Goal: Check status: Check status

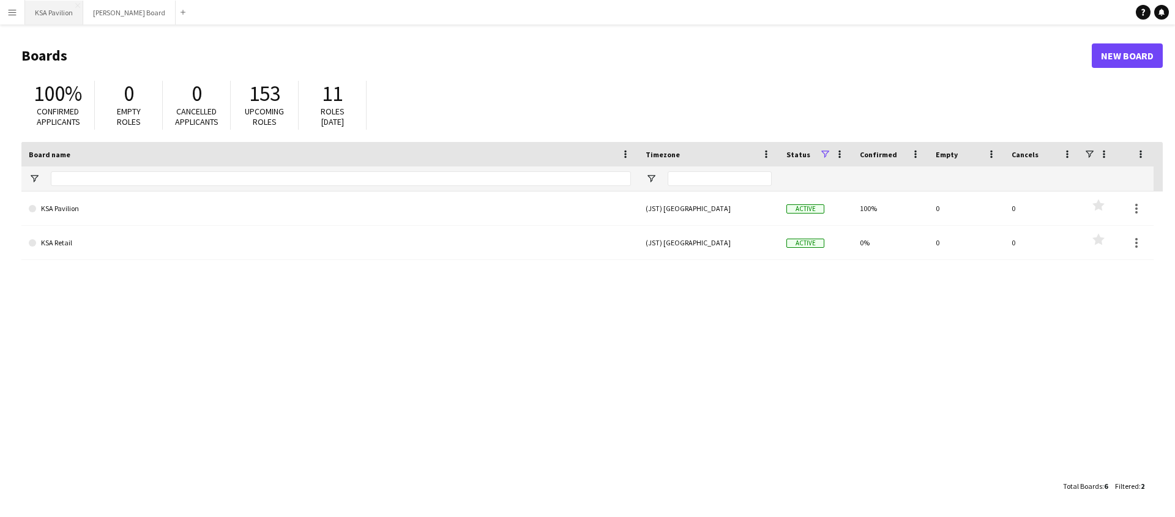
click at [45, 13] on button "KSA Pavilion Close" at bounding box center [54, 13] width 58 height 24
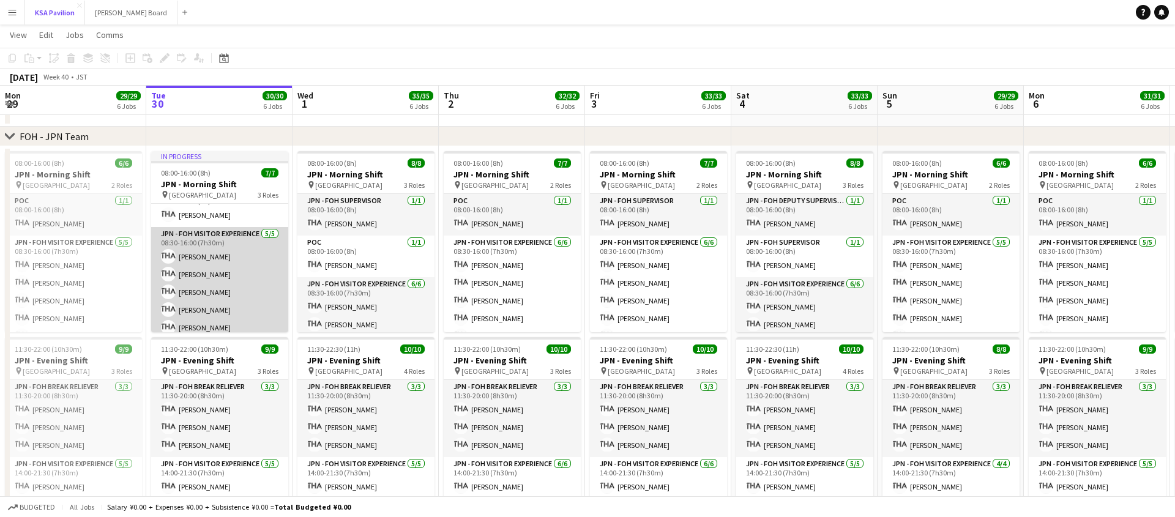
scroll to position [67, 0]
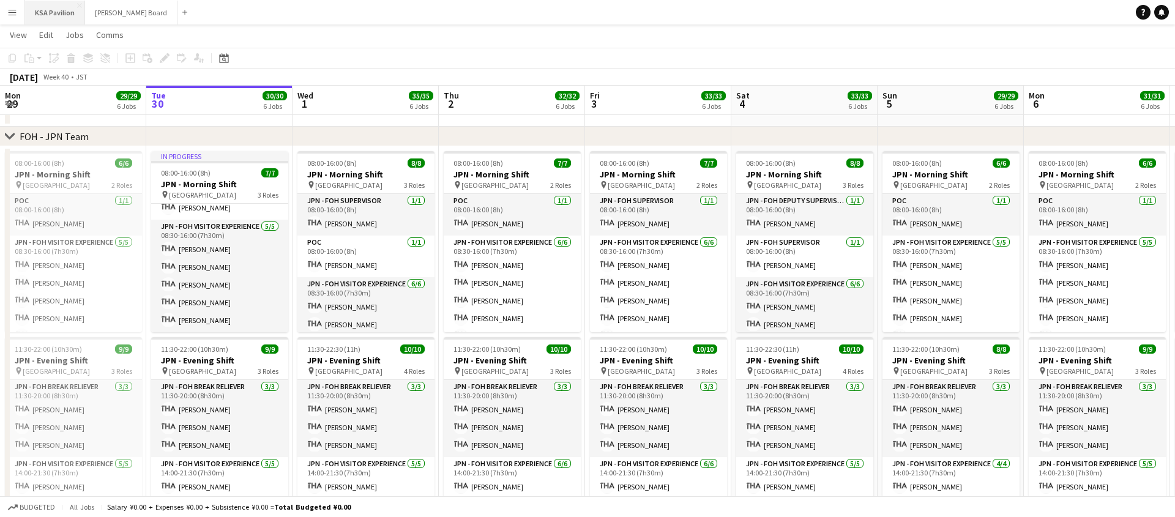
click at [25, 13] on button "KSA Pavilion Close" at bounding box center [55, 13] width 60 height 24
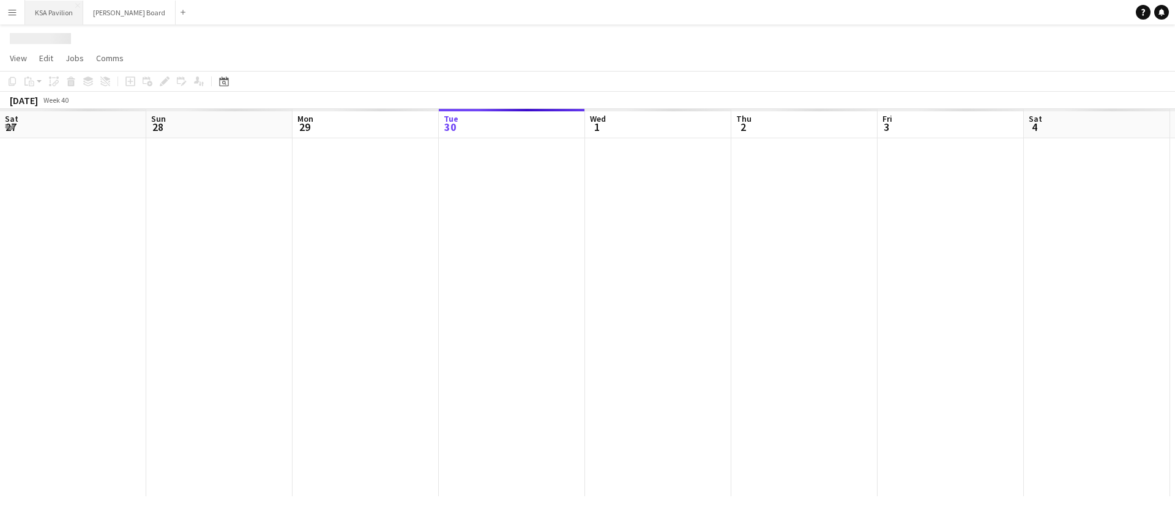
scroll to position [0, 293]
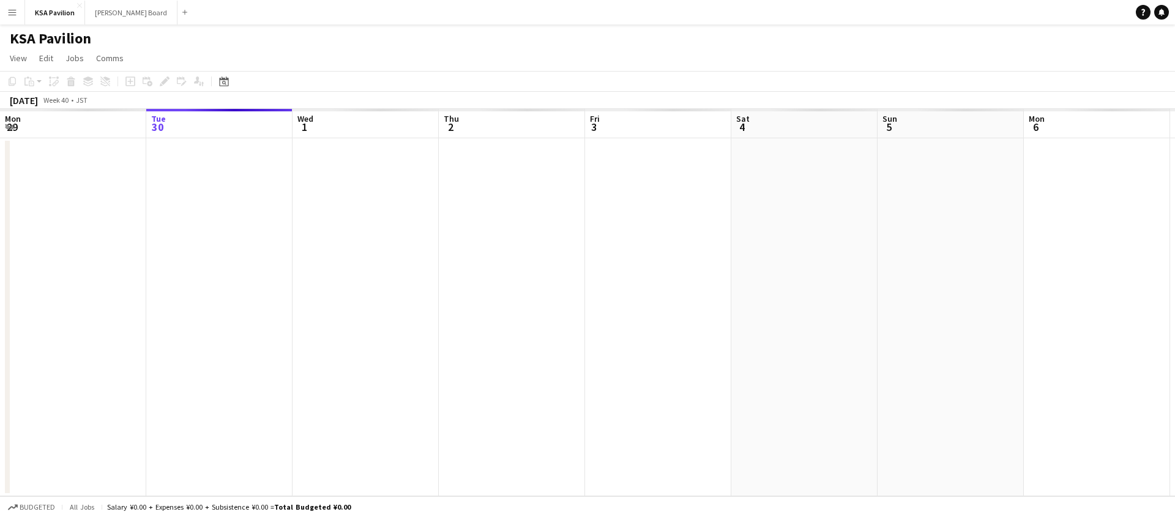
click at [15, 13] on app-icon "Menu" at bounding box center [12, 12] width 10 height 10
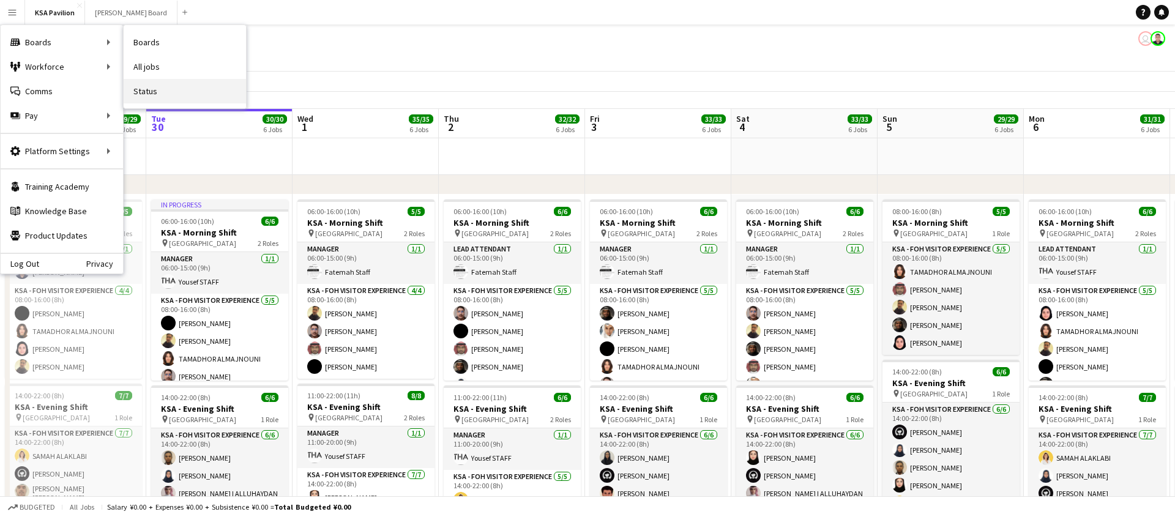
click at [167, 91] on link "Status" at bounding box center [185, 91] width 122 height 24
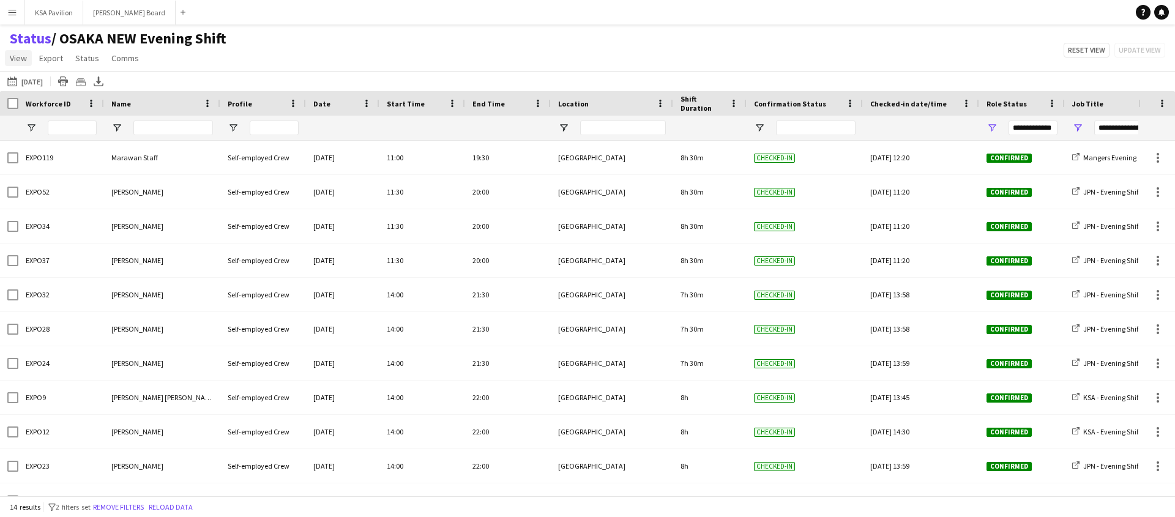
click at [19, 64] on link "View" at bounding box center [18, 58] width 27 height 16
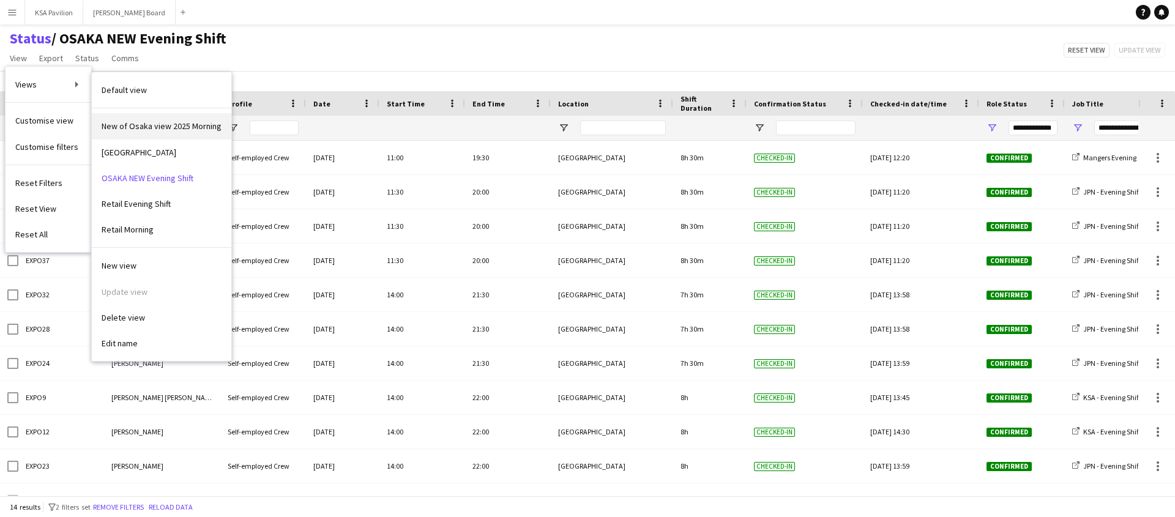
click at [177, 118] on link "New of Osaka view 2025 Morning" at bounding box center [162, 126] width 140 height 26
type input "**********"
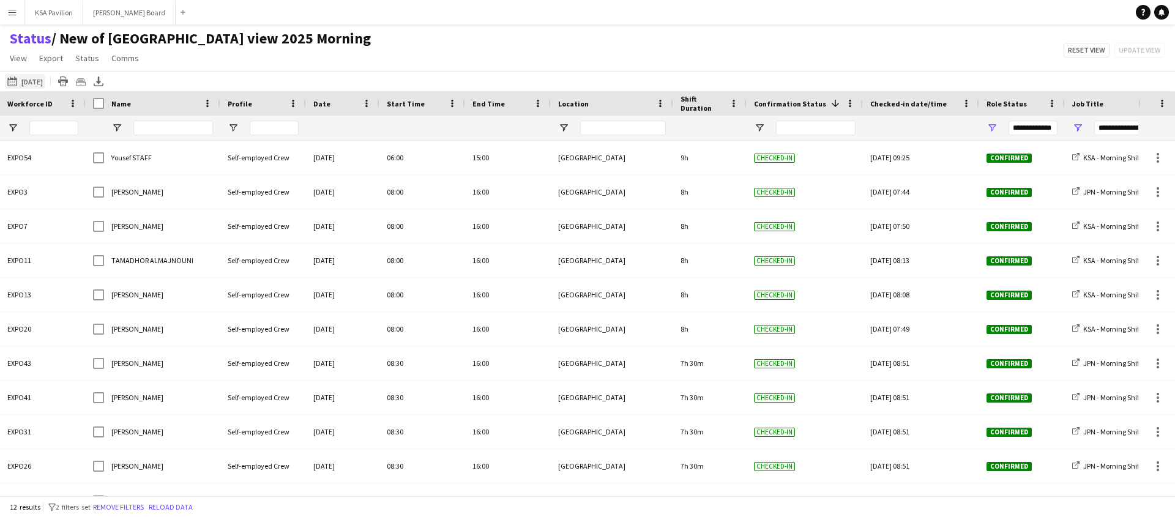
click at [23, 81] on button "[DATE] to [DATE] [DATE]" at bounding box center [25, 81] width 40 height 15
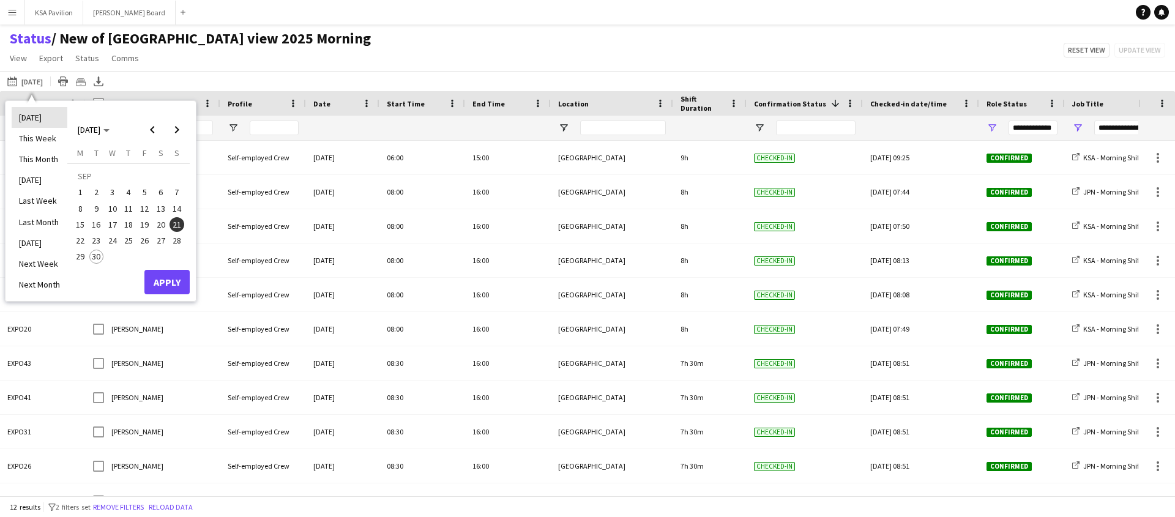
click at [37, 118] on li "[DATE]" at bounding box center [40, 117] width 56 height 21
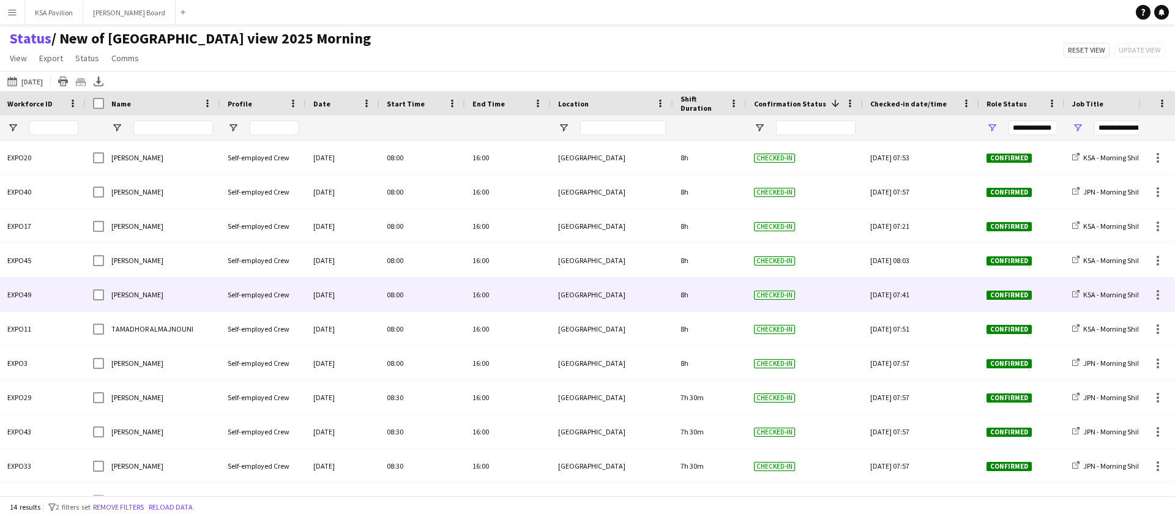
scroll to position [125, 0]
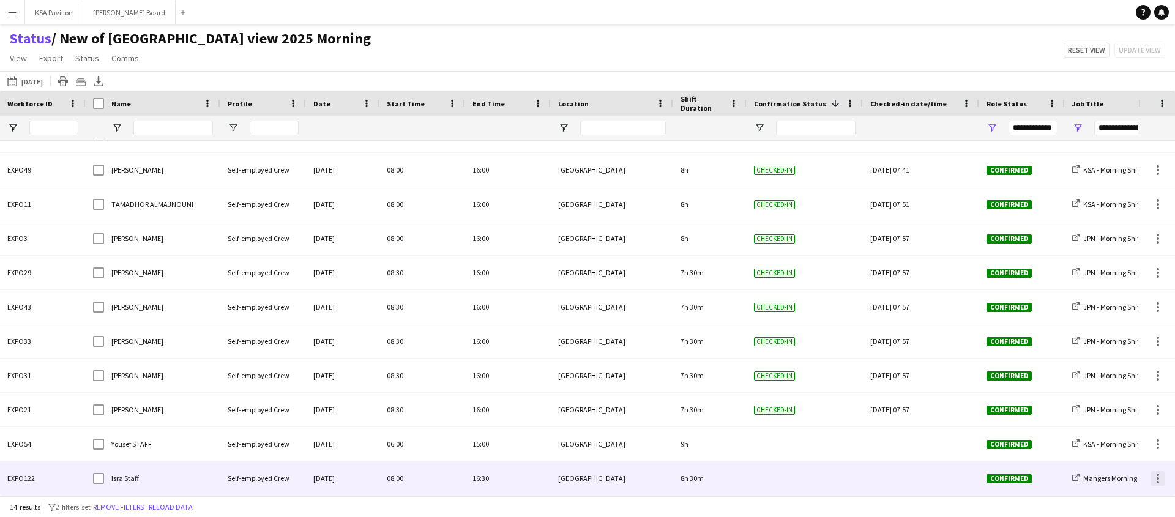
click at [1158, 478] on div at bounding box center [1158, 478] width 2 height 2
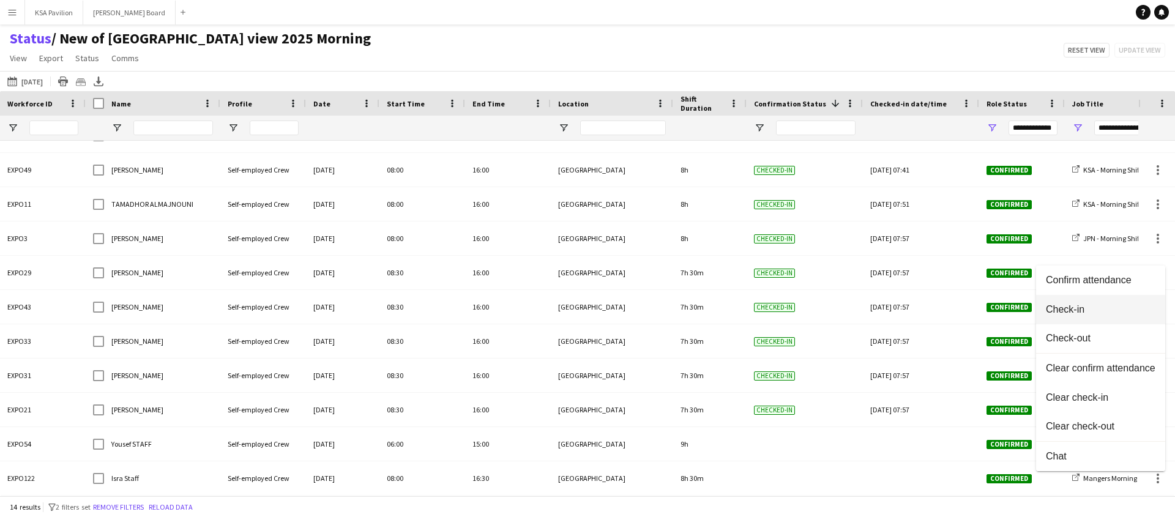
click at [1105, 310] on span "Check-in" at bounding box center [1101, 309] width 110 height 11
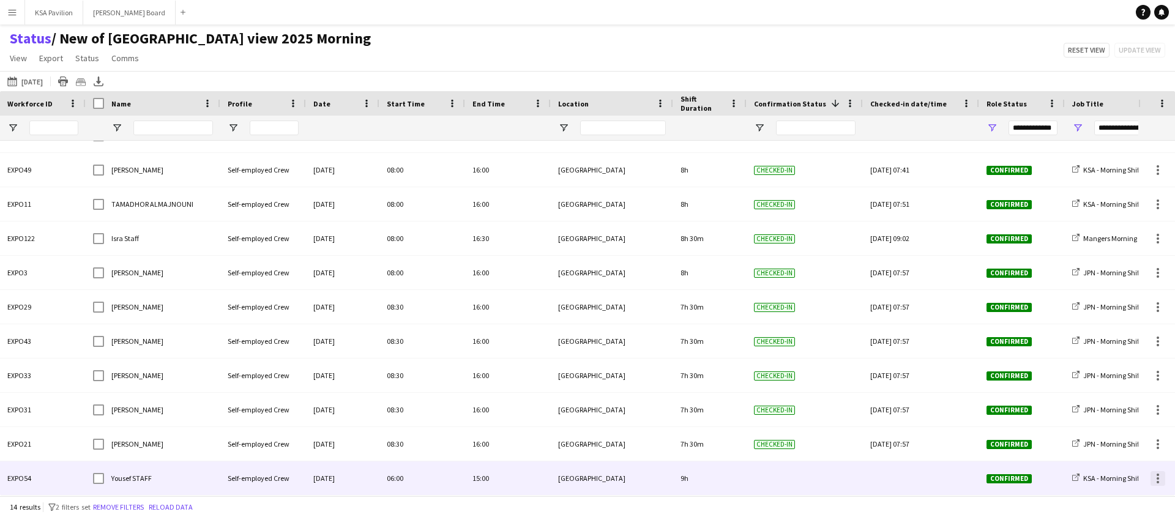
click at [1160, 480] on div at bounding box center [1158, 478] width 15 height 15
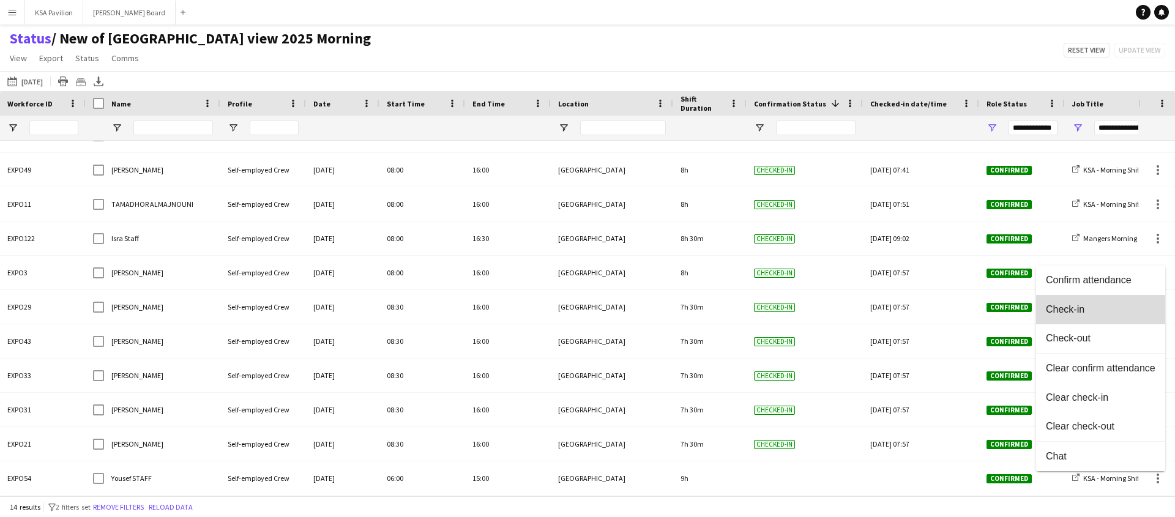
click at [1072, 307] on span "Check-in" at bounding box center [1101, 309] width 110 height 11
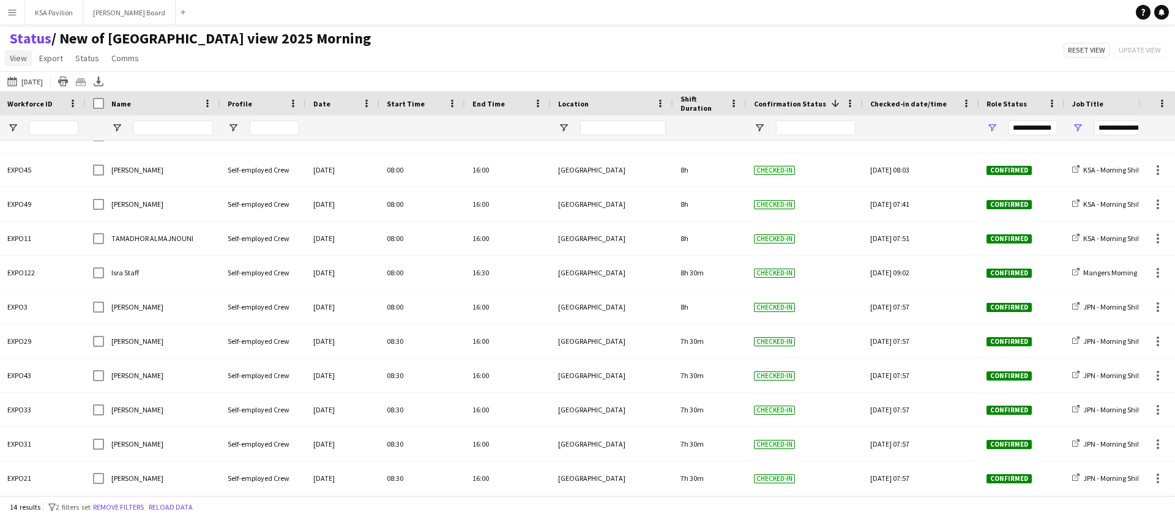
click at [21, 58] on span "View" at bounding box center [18, 58] width 17 height 11
click at [230, 59] on app-page-menu "View Views Default view New of [GEOGRAPHIC_DATA] view 2025 Morning OSAKA [GEOGR…" at bounding box center [190, 59] width 381 height 23
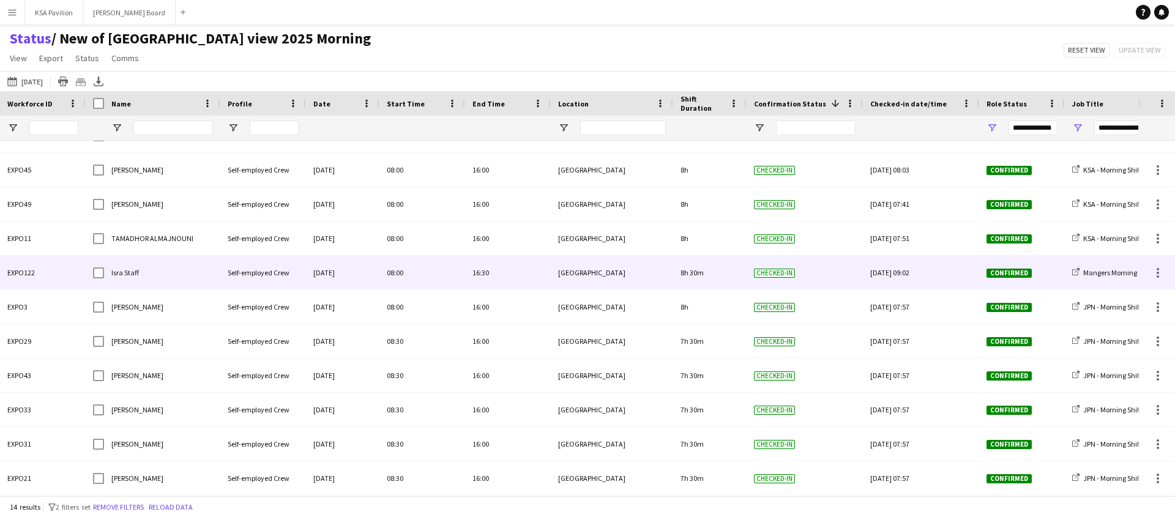
scroll to position [0, 0]
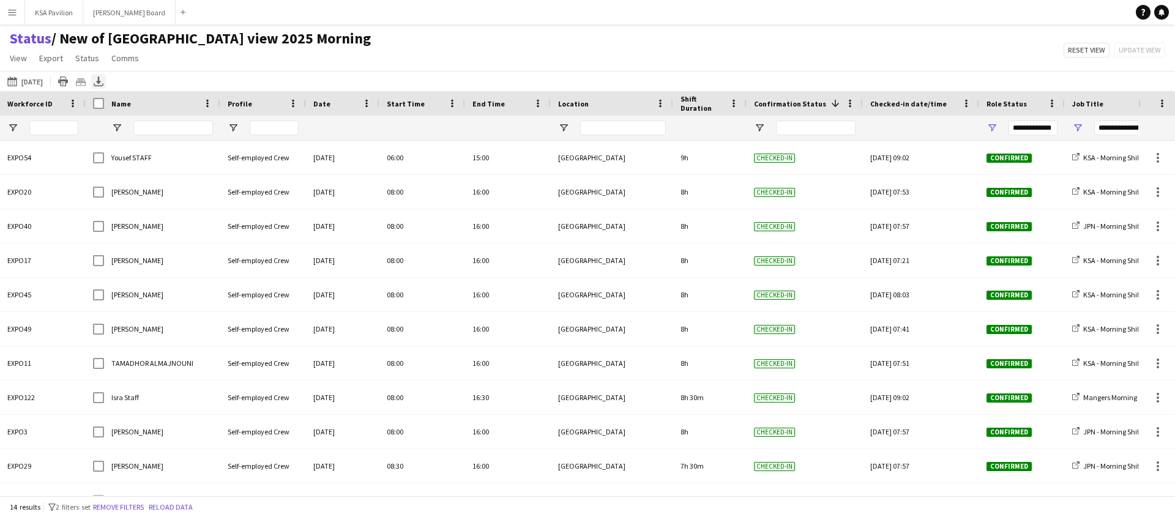
click at [97, 81] on icon at bounding box center [98, 80] width 5 height 7
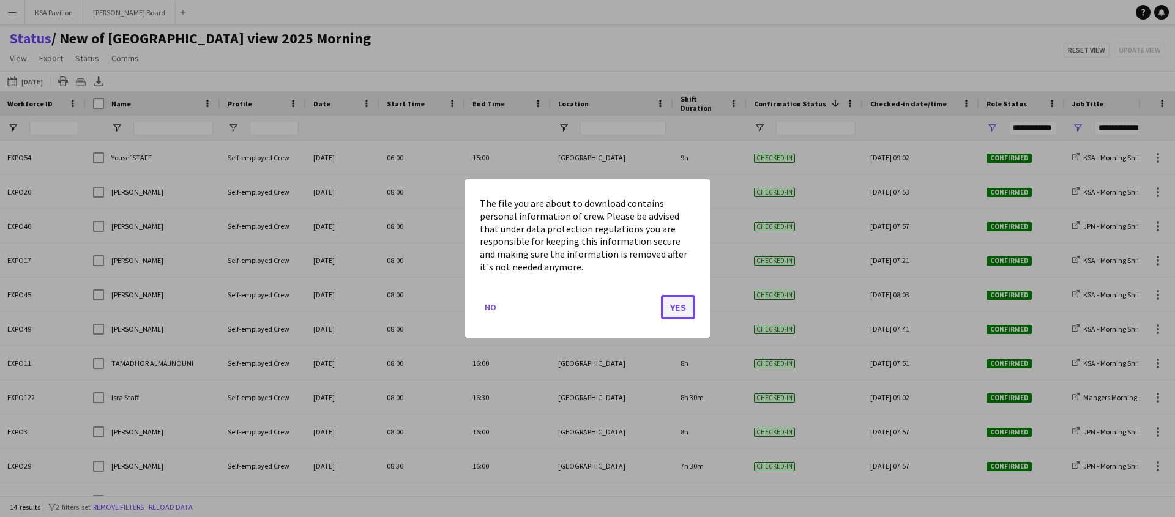
click at [675, 312] on button "Yes" at bounding box center [678, 307] width 34 height 24
